Goal: Use online tool/utility

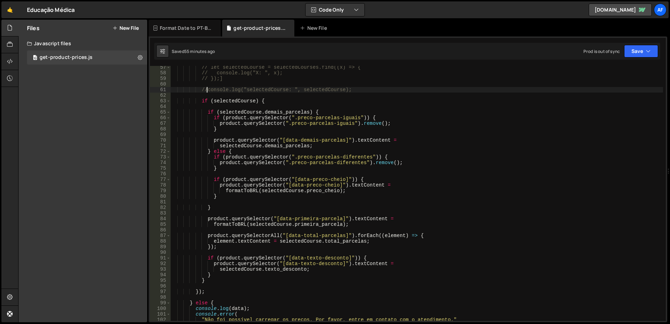
scroll to position [315, 0]
click at [270, 102] on div "// let selectedCourse = selectedCourses.find((x) => { // console.log("X: ", x);…" at bounding box center [416, 197] width 493 height 266
click at [207, 280] on div "// let selectedCourse = selectedCourses.find((x) => { // console.log("X: ", x);…" at bounding box center [416, 197] width 493 height 266
type textarea "}"
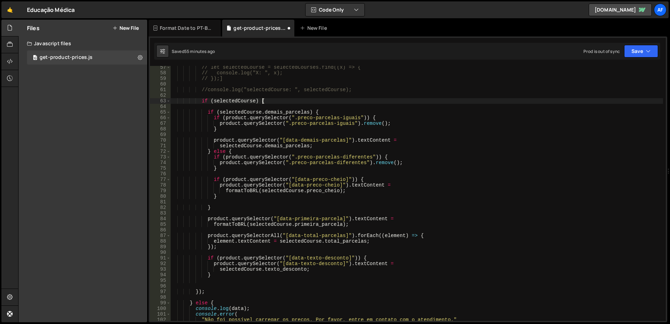
click at [267, 100] on div "// let selectedCourse = selectedCourses.find((x) => { // console.log("X: ", x);…" at bounding box center [416, 197] width 493 height 266
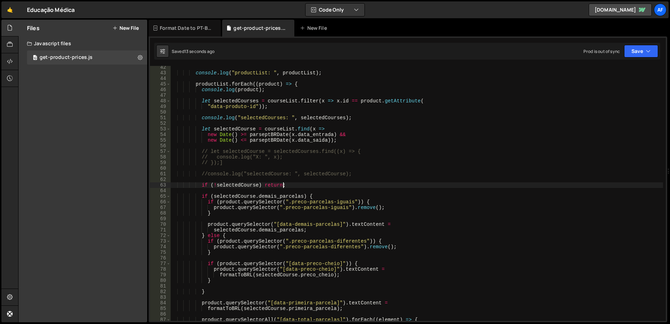
scroll to position [189, 0]
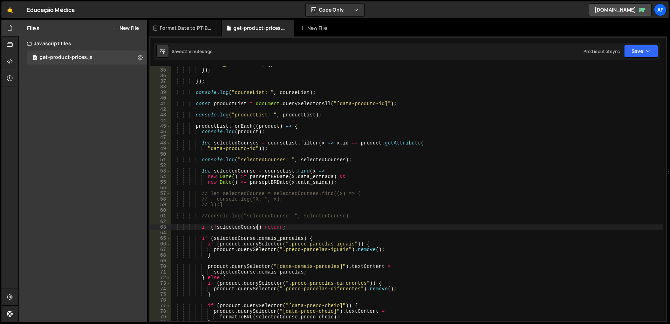
click at [257, 227] on div ""data_saida" : item [ 8 ] , }) ; }) ; console . log ( "courseList: " , courseLi…" at bounding box center [416, 195] width 493 height 266
click at [257, 160] on div ""data_saida" : item [ 8 ] , }) ; }) ; console . log ( "courseList: " , courseLi…" at bounding box center [416, 195] width 493 height 266
click at [204, 215] on div ""data_saida" : item [ 8 ] , }) ; }) ; console . log ( "courseList: " , courseLi…" at bounding box center [416, 195] width 493 height 266
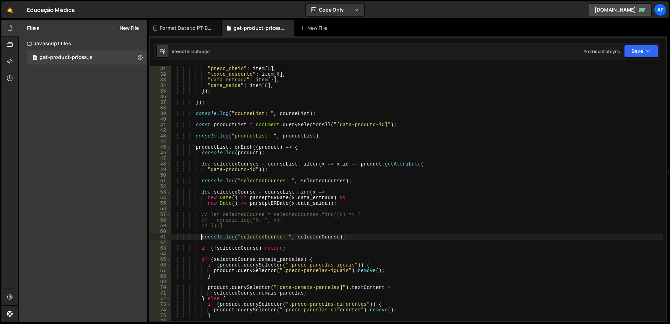
scroll to position [168, 0]
click at [275, 193] on div ""preco_cheio" : item [ 5 ] , "texto_desconto" : item [ 6 ] , "data_entrada" : i…" at bounding box center [416, 199] width 493 height 266
click at [239, 163] on div ""preco_cheio" : item [ 5 ] , "texto_desconto" : item [ 6 ] , "data_entrada" : i…" at bounding box center [416, 199] width 493 height 266
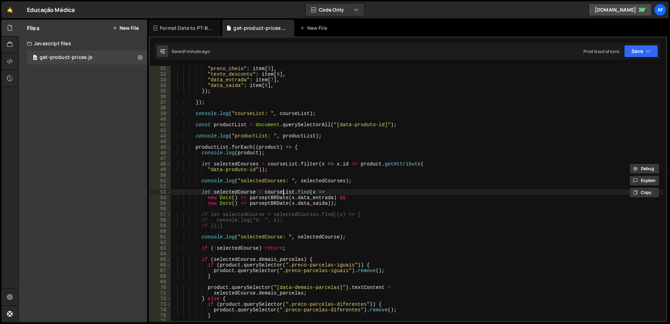
click at [282, 193] on div ""preco_cheio" : item [ 5 ] , "texto_desconto" : item [ 6 ] , "data_entrada" : i…" at bounding box center [416, 199] width 493 height 266
paste textarea "selectedCourses"
type textarea "let selectedCourse = selectedCourses.find(x =>"
